Goal: Task Accomplishment & Management: Contribute content

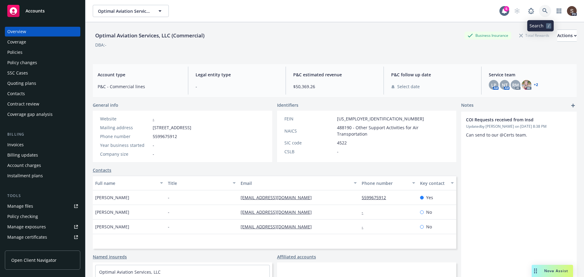
click at [539, 9] on link at bounding box center [545, 11] width 12 height 12
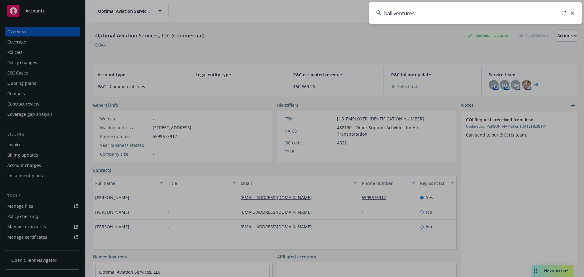
type input "ball ventures"
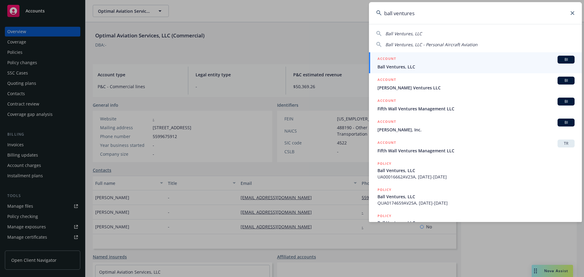
click at [571, 16] on input "ball ventures" at bounding box center [475, 13] width 213 height 22
click at [569, 9] on input "ball ventures" at bounding box center [475, 13] width 213 height 22
click at [571, 12] on icon at bounding box center [572, 13] width 4 height 4
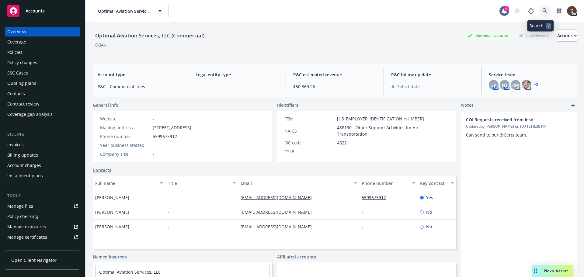
click at [540, 8] on link at bounding box center [545, 11] width 12 height 12
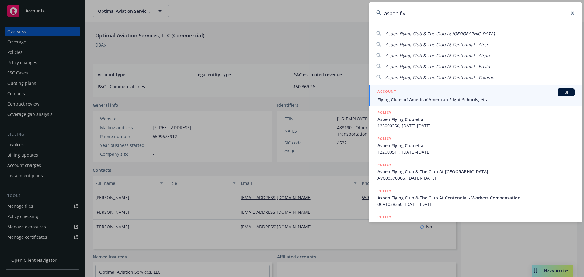
type input "aspen flyi"
click at [416, 101] on span "Flying Clubs of America/ American Flight Schools, et al" at bounding box center [475, 99] width 197 height 6
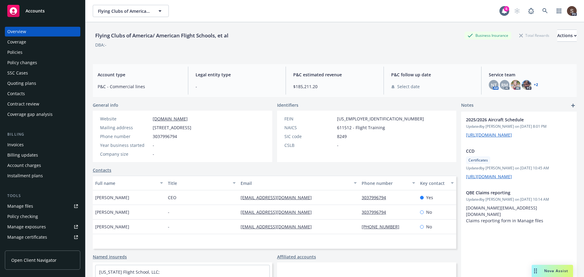
click at [12, 52] on div "Policies" at bounding box center [14, 52] width 15 height 10
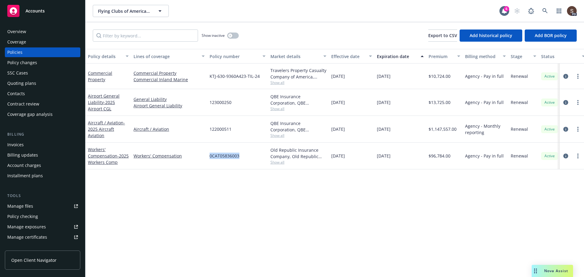
drag, startPoint x: 208, startPoint y: 156, endPoint x: 241, endPoint y: 157, distance: 33.5
click at [241, 157] on div "0CAT05836003" at bounding box center [237, 156] width 61 height 27
copy span "0CAT05836003"
click at [566, 153] on link "circleInformation" at bounding box center [565, 155] width 7 height 7
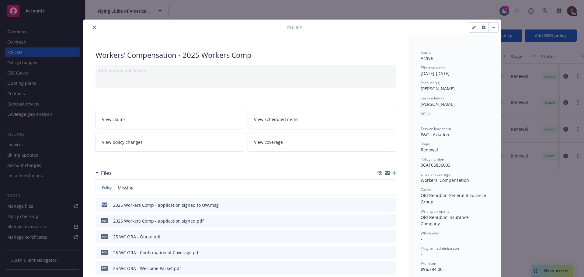
click at [92, 26] on icon "close" at bounding box center [94, 28] width 4 height 4
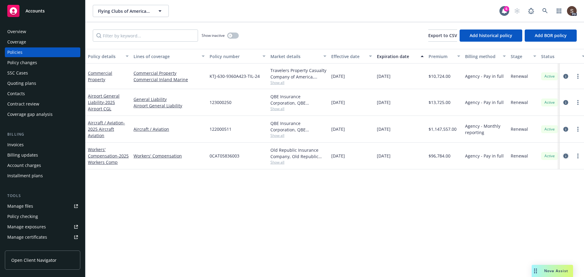
click at [565, 156] on icon "circleInformation" at bounding box center [565, 156] width 5 height 5
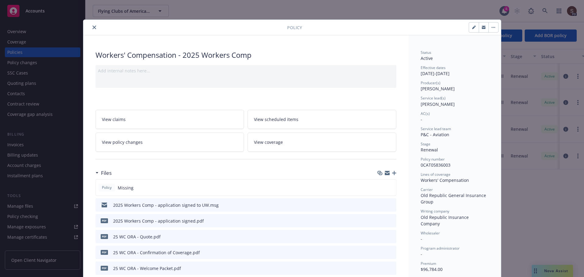
scroll to position [18, 0]
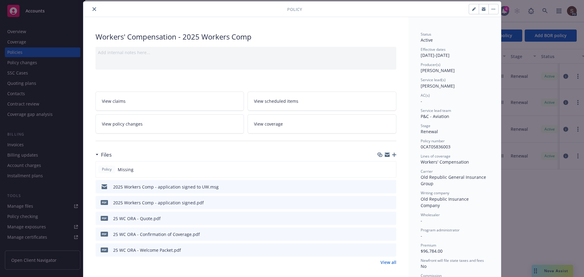
click at [392, 153] on icon "button" at bounding box center [394, 155] width 4 height 4
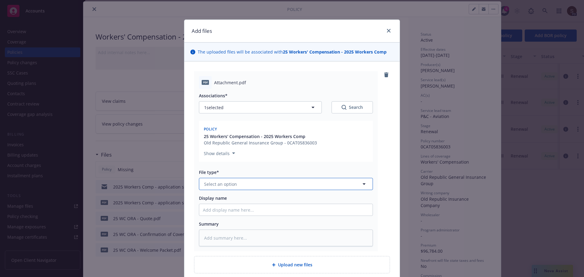
drag, startPoint x: 240, startPoint y: 185, endPoint x: 222, endPoint y: 183, distance: 17.7
click at [240, 185] on button "Select an option" at bounding box center [286, 184] width 174 height 12
type input "invoice"
click at [236, 214] on span "Invoice - Third Party" at bounding box center [226, 217] width 42 height 6
click at [245, 211] on input "Display name" at bounding box center [285, 210] width 173 height 12
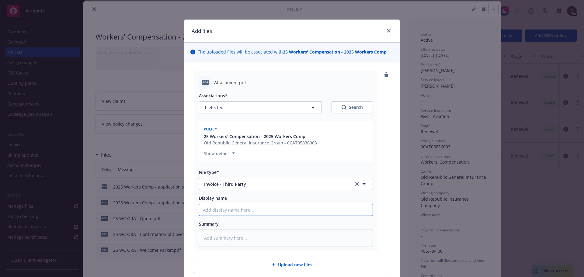
type textarea "x"
type input "2"
type textarea "x"
type input "20"
type textarea "x"
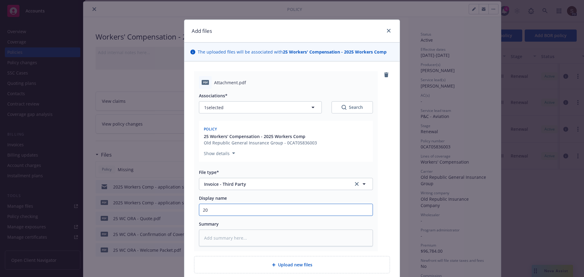
type input "202"
type textarea "x"
type input "2025"
type textarea "x"
type input "2025"
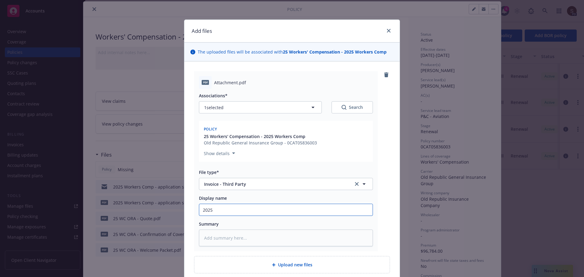
type textarea "x"
type input "2025 W"
type textarea "x"
type input "2025 Wo"
type textarea "x"
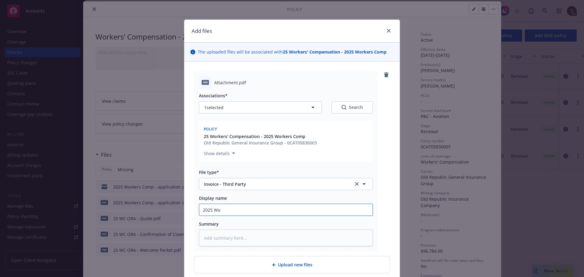
type input "2025 Wor"
type textarea "x"
type input "2025 Work"
type textarea "x"
type input "2025 Worke"
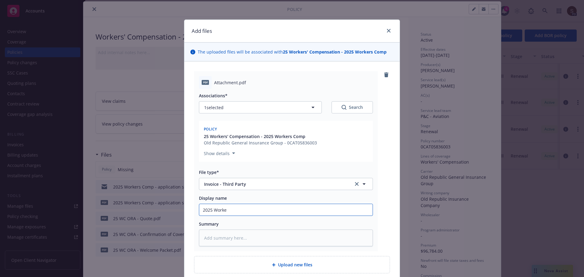
type textarea "x"
type input "2025 Worker"
type textarea "x"
type input "2025 Workers"
type textarea "x"
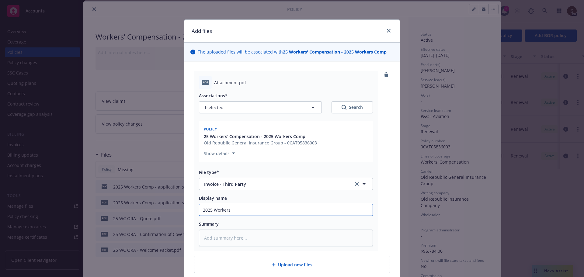
type input "2025 Workers"
type textarea "x"
type input "2025 Workers C"
type textarea "x"
type input "2025 Workers Com"
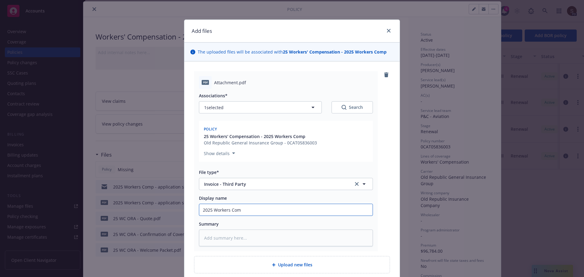
type textarea "x"
type input "2025 Workers Comp"
type textarea "x"
type input "2025 Workers Comp"
type textarea "x"
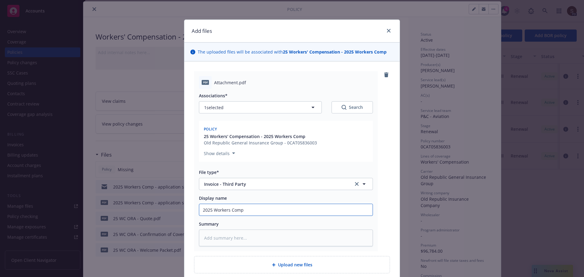
type input "2025 Workers Comp c"
type textarea "x"
type input "2025 Workers Comp ca"
type textarea "x"
type input "2025 Workers Comp car"
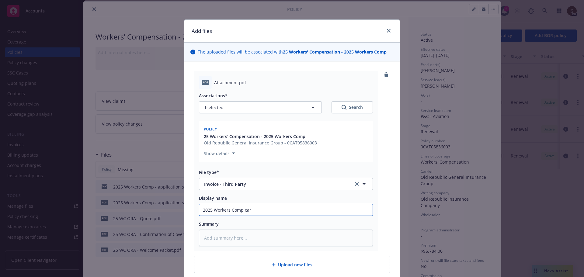
type textarea "x"
type input "2025 Workers Comp [PERSON_NAME]"
type textarea "x"
type input "2025 Workers Comp [PERSON_NAME]"
type textarea "x"
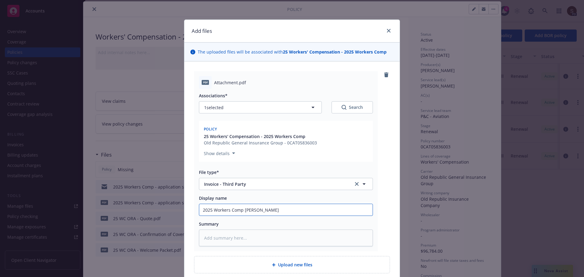
type input "2025 Workers Comp [PERSON_NAME]"
type textarea "x"
type input "2025 Workers Comp carrier"
type textarea "x"
type input "2025 Workers Comp carrier"
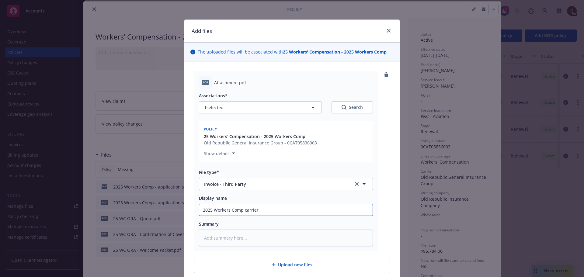
type textarea "x"
type input "2025 Workers Comp carrier in"
type textarea "x"
type input "2025 Workers Comp carrier inv"
type textarea "x"
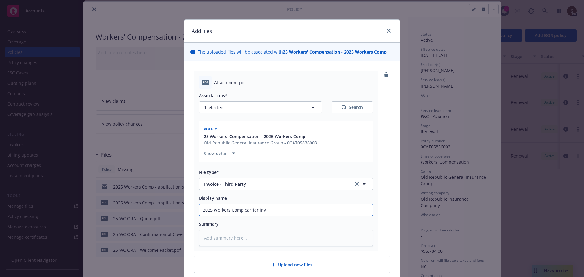
type input "2025 Workers Comp carrier invo"
type textarea "x"
type input "2025 Workers Comp carrier invoi"
type textarea "x"
type input "2025 Workers Comp carrier invoic"
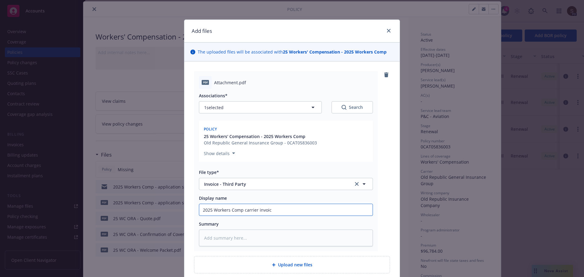
type textarea "x"
type input "2025 Workers Comp carrier invoice"
type textarea "x"
type input "2025 Workers Comp carrier invoice"
type textarea "x"
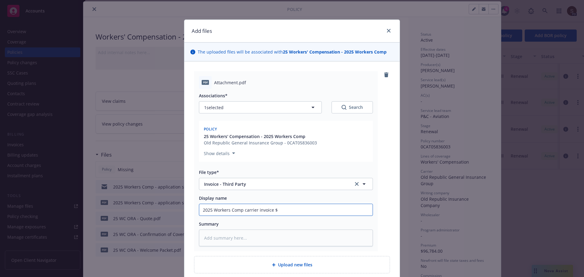
type input "2025 Workers Comp carrier invoice $"
click at [283, 211] on input "2025 Workers Comp carrier invoice $" at bounding box center [285, 210] width 173 height 12
type textarea "x"
type input "2025 Workers Comp carrier invoice $9"
type textarea "x"
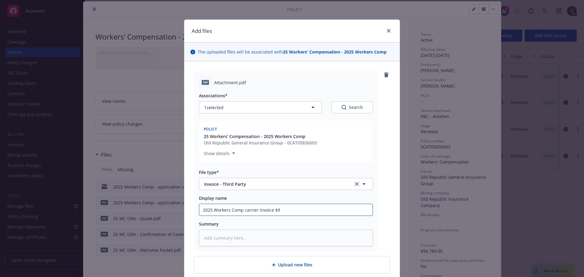
type input "2025 Workers Comp carrier invoice $96"
type textarea "x"
type input "2025 Workers Comp carrier invoice $96,"
type textarea "x"
type input "2025 Workers Comp carrier invoice $96,7"
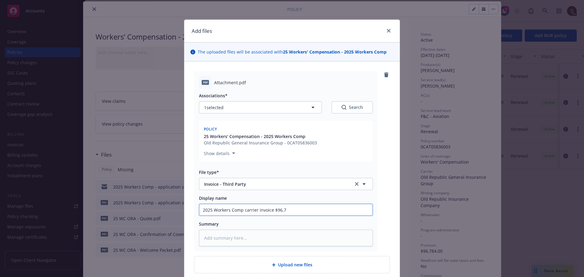
type textarea "x"
type input "2025 Workers Comp carrier invoice $96,78"
type textarea "x"
drag, startPoint x: 242, startPoint y: 211, endPoint x: 305, endPoint y: 203, distance: 64.0
click at [305, 203] on div "Display name 2025 Workers Comp carrier invoice $96,784" at bounding box center [286, 205] width 174 height 21
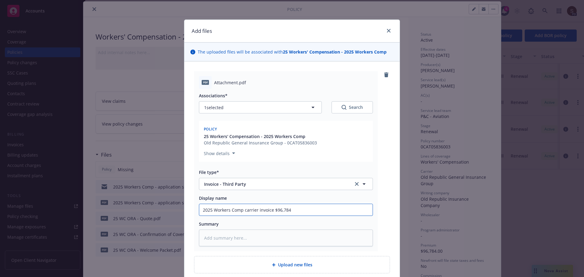
type input "2025 Workers Comp carrier invoice $96,784"
click at [248, 240] on textarea at bounding box center [286, 238] width 174 height 17
type textarea "x"
type textarea "2"
type textarea "x"
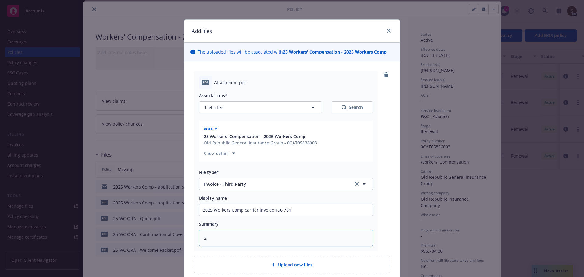
type textarea "25"
type textarea "x"
type textarea "25"
type textarea "x"
type textarea "25 W"
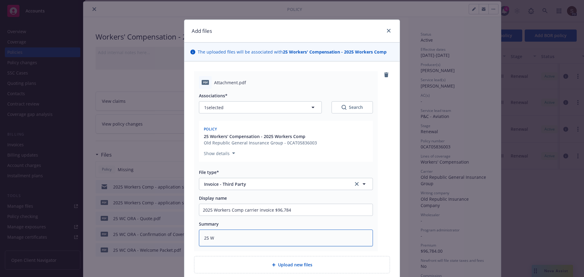
type textarea "x"
type textarea "25 WC"
type textarea "x"
type textarea "25 WC"
type textarea "x"
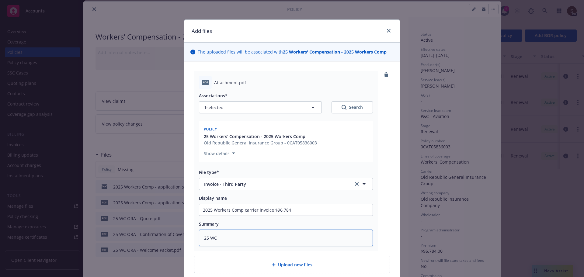
type textarea "25 WC O"
type textarea "x"
type textarea "25 WC OR"
type textarea "x"
type textarea "25 WC ORA"
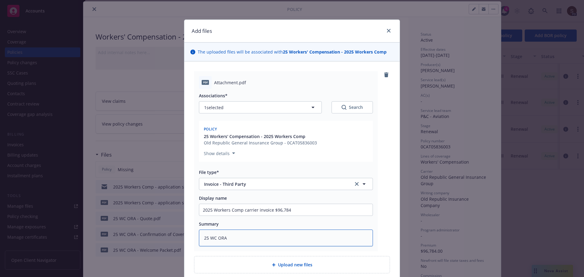
type textarea "x"
type textarea "25 WC ORA"
paste textarea "carrier invoice $96,784"
type textarea "x"
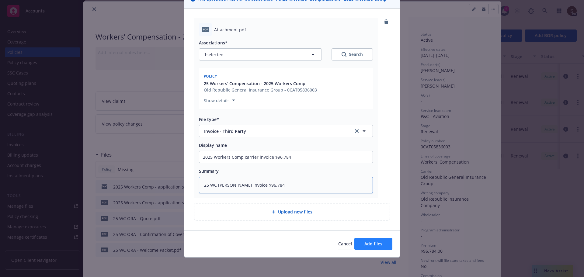
type textarea "25 WC [PERSON_NAME] invoice $96,784"
click at [371, 243] on span "Add files" at bounding box center [373, 244] width 18 height 6
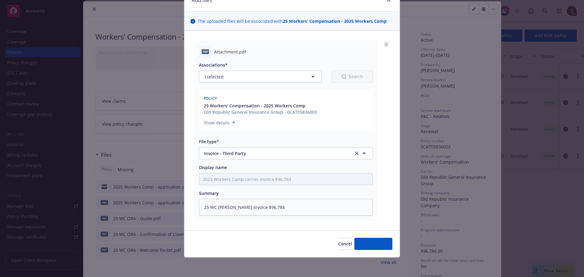
scroll to position [31, 0]
type textarea "x"
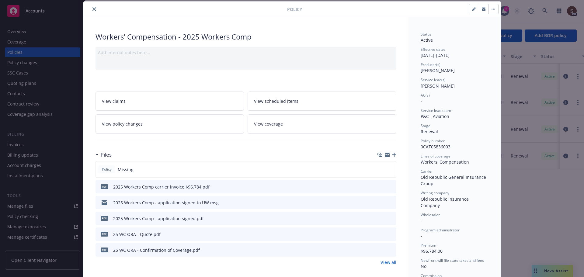
drag, startPoint x: 91, startPoint y: 9, endPoint x: 80, endPoint y: 24, distance: 18.2
click at [92, 9] on icon "close" at bounding box center [94, 9] width 4 height 4
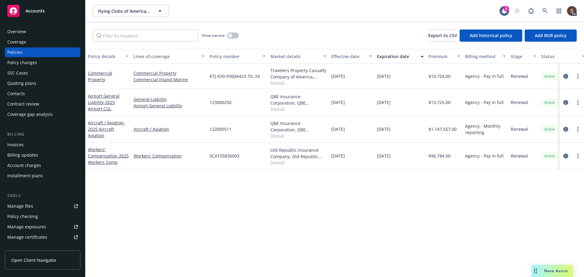
click at [13, 143] on div "Invoices" at bounding box center [15, 145] width 16 height 10
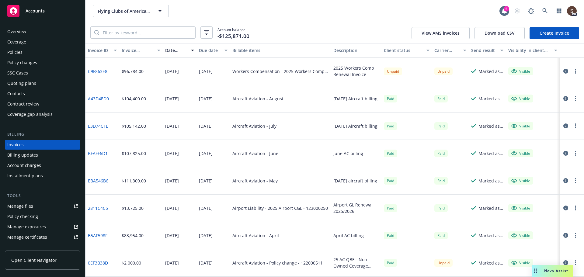
click at [95, 71] on link "C9F863E8" at bounding box center [97, 71] width 19 height 6
